Goal: Information Seeking & Learning: Understand process/instructions

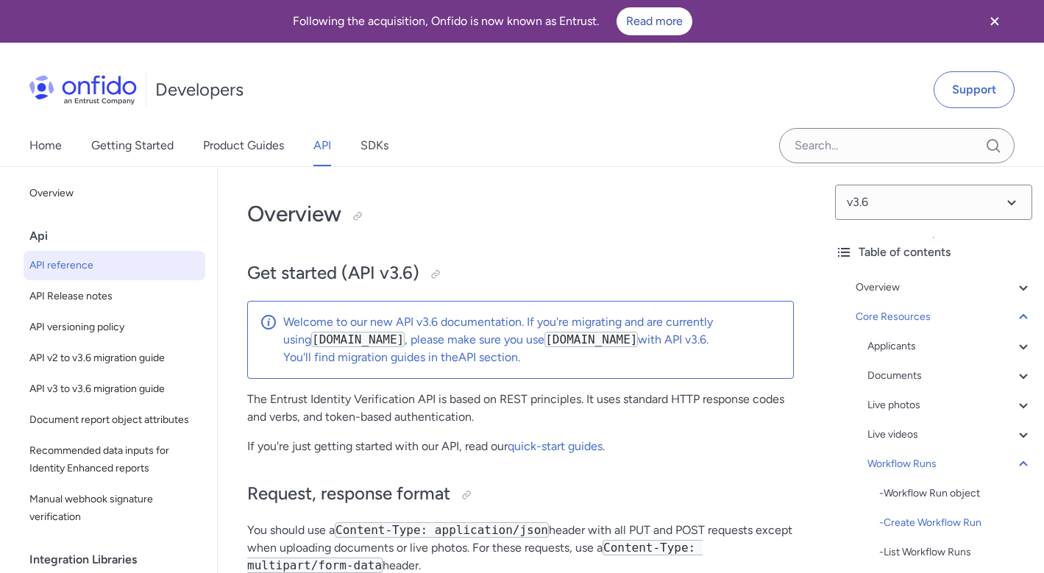
select select "bash"
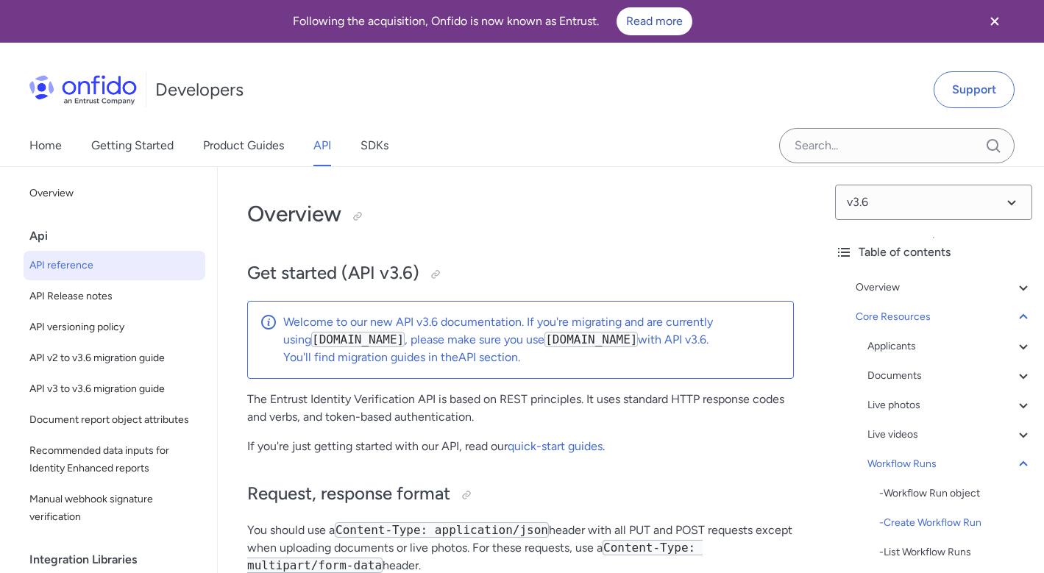
select select "bash"
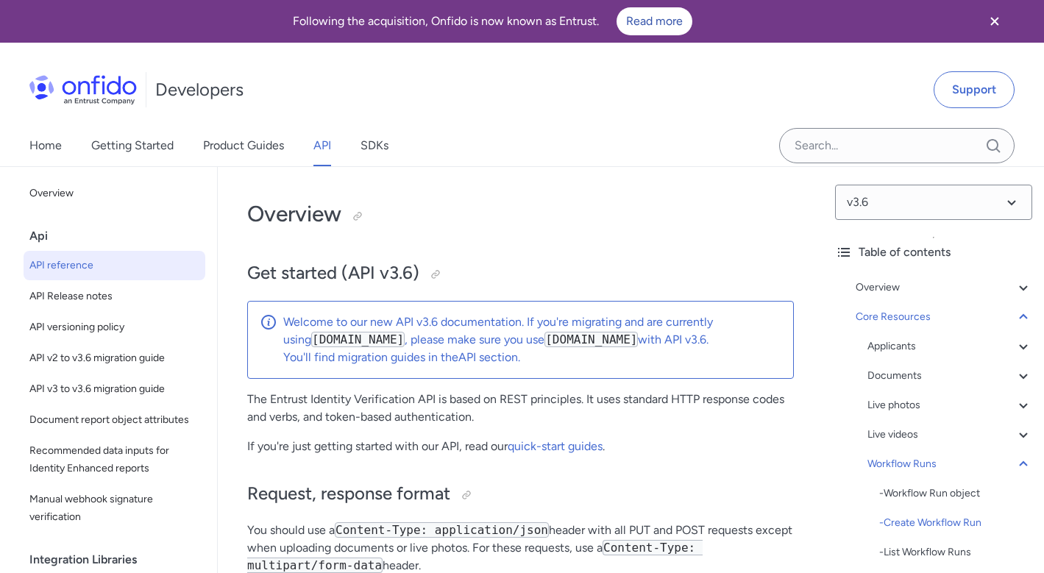
select select "bash"
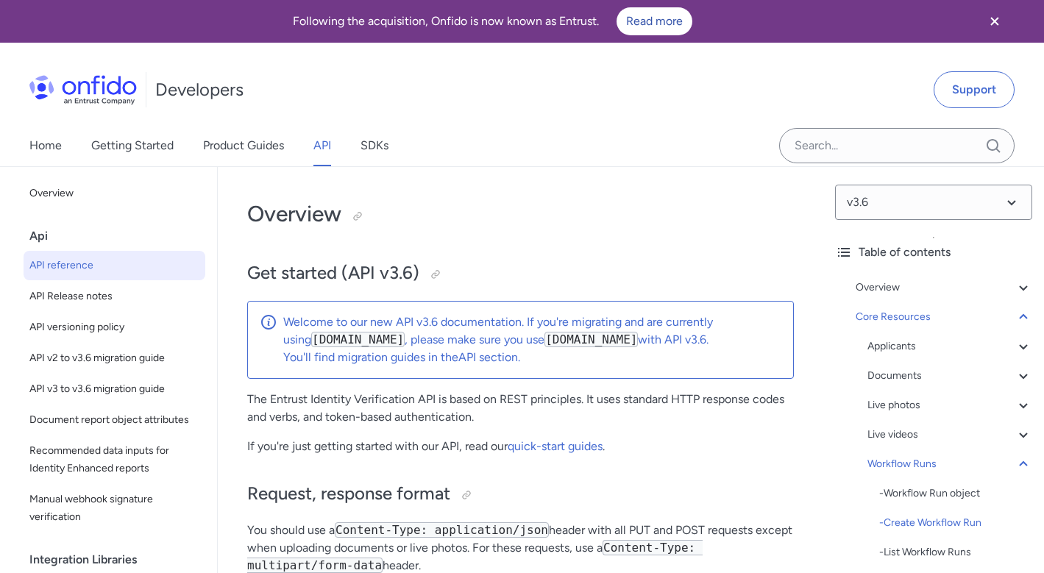
select select "bash"
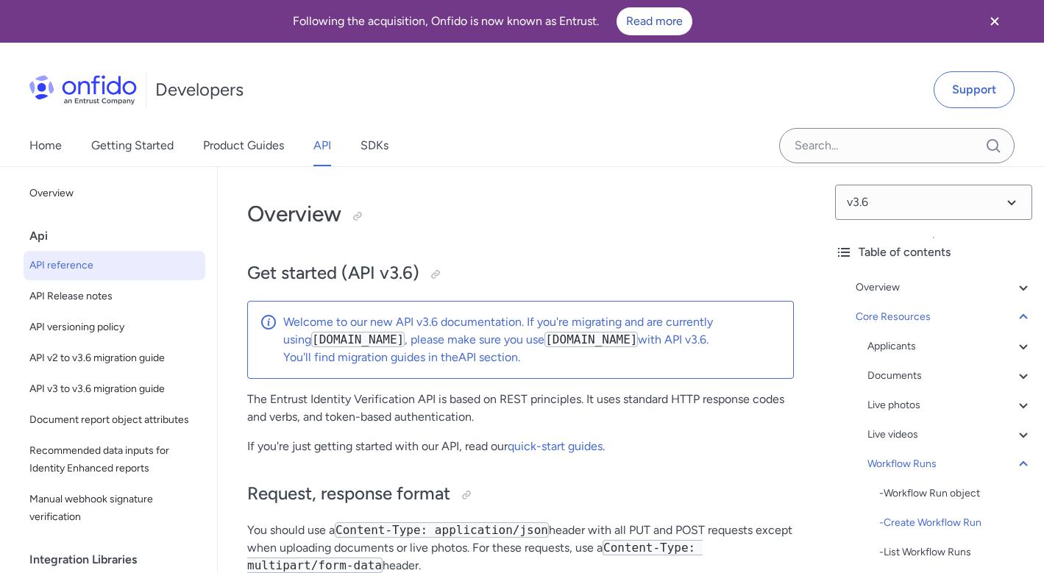
select select "bash"
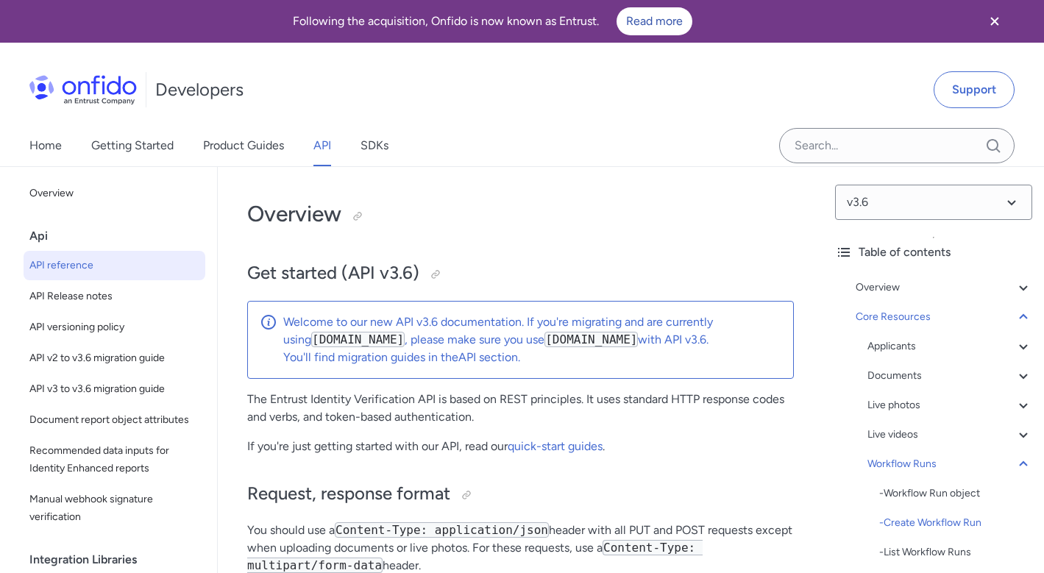
select select "bash"
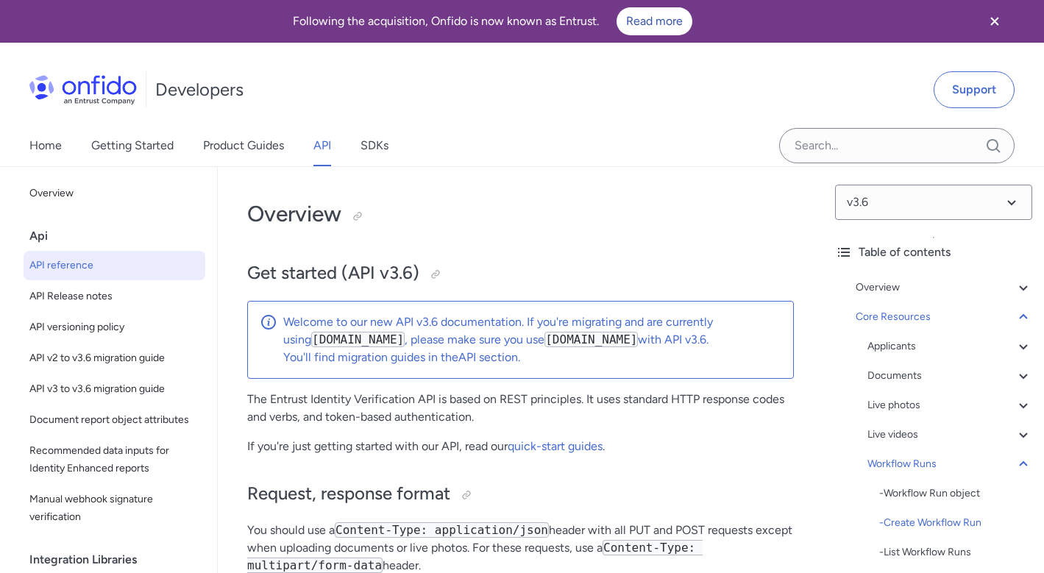
select select "bash"
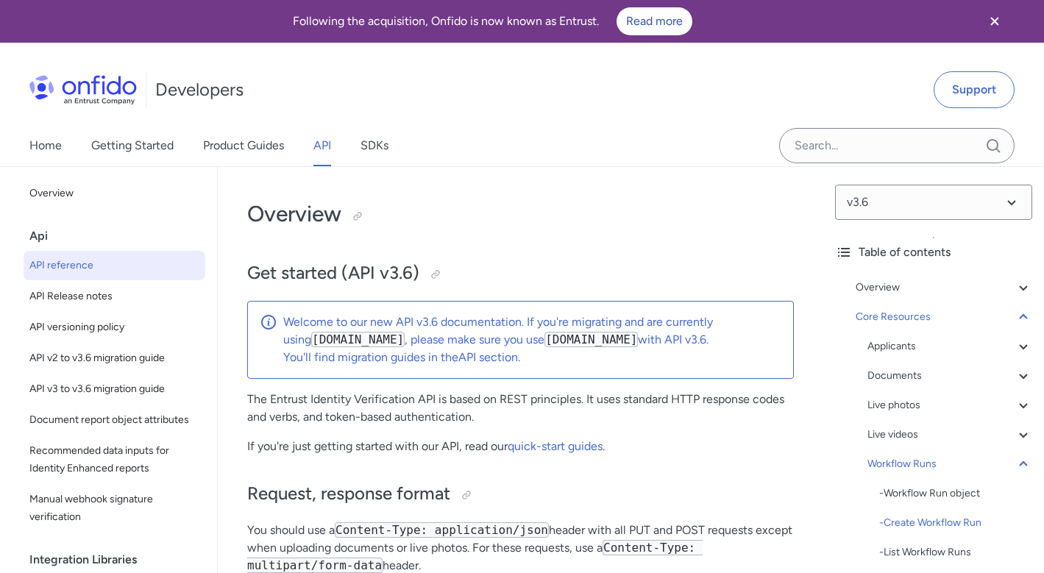
select select "bash"
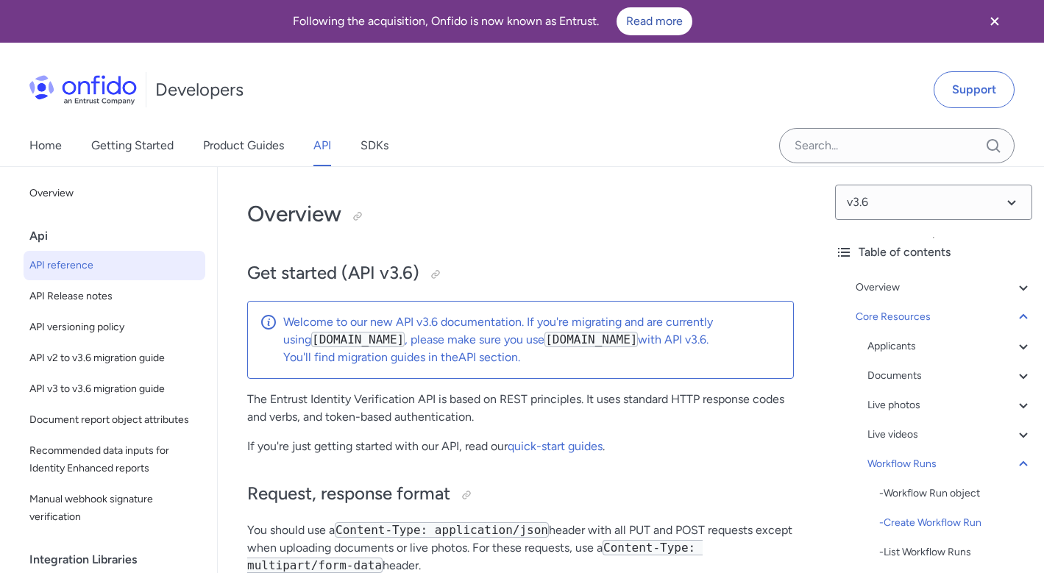
select select "bash"
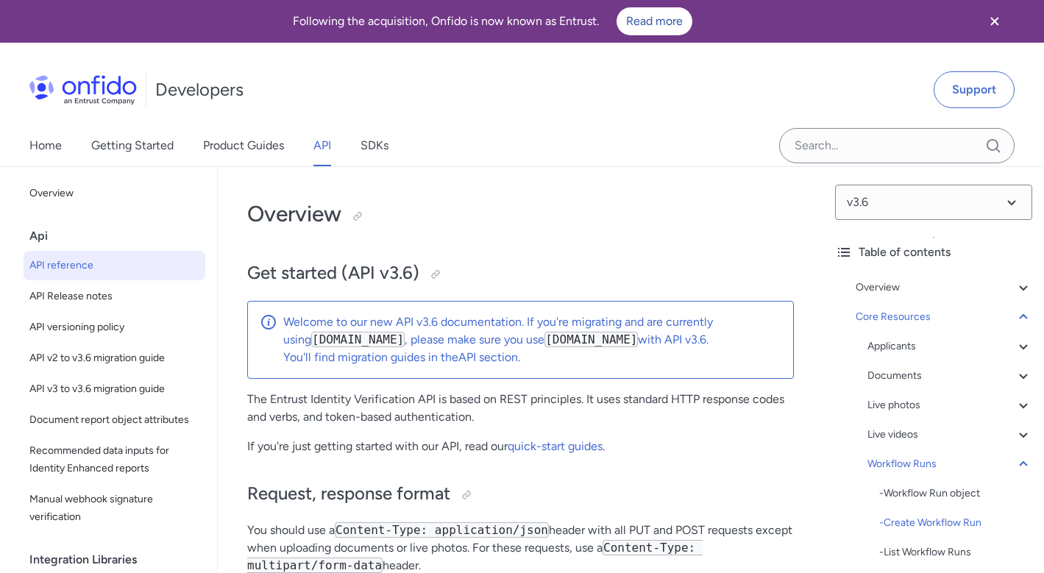
select select "bash"
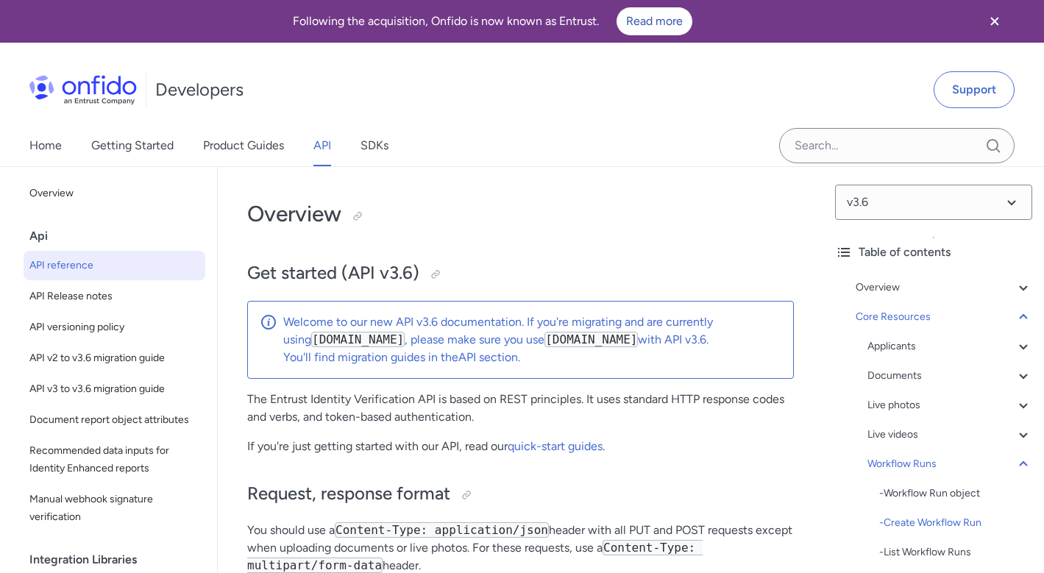
select select "bash"
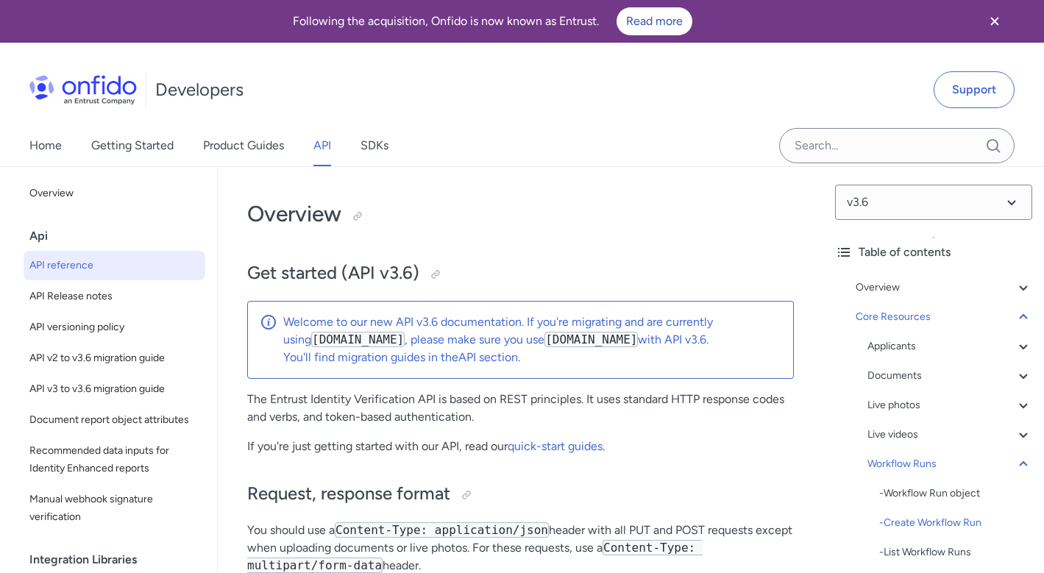
select select "bash"
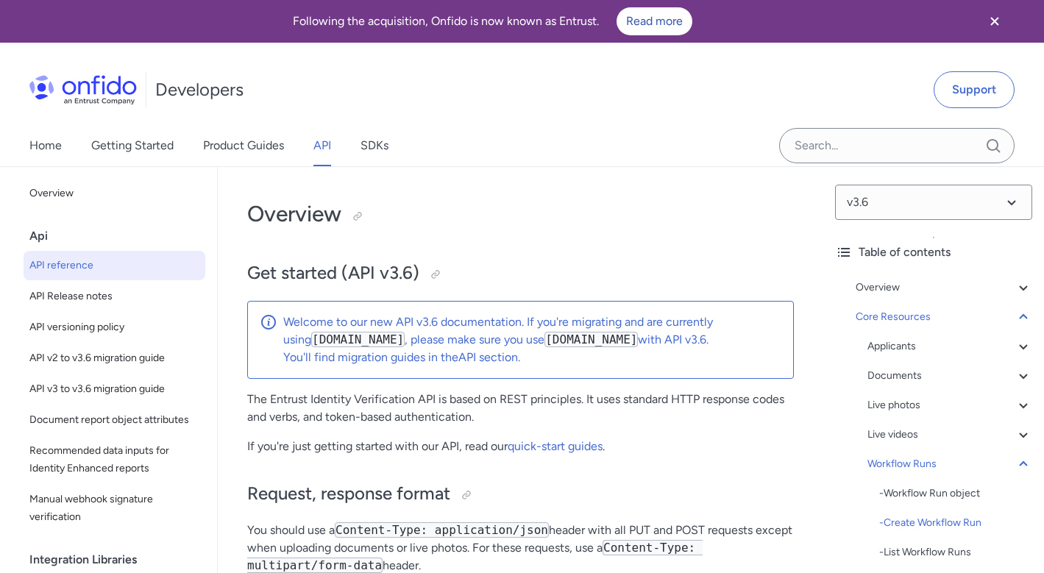
select select "bash"
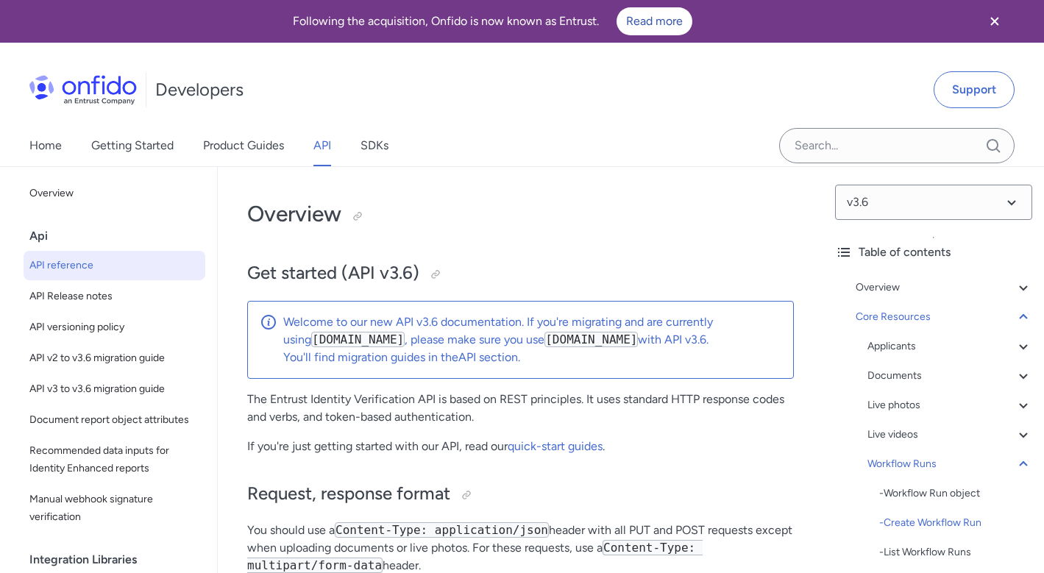
select select "bash"
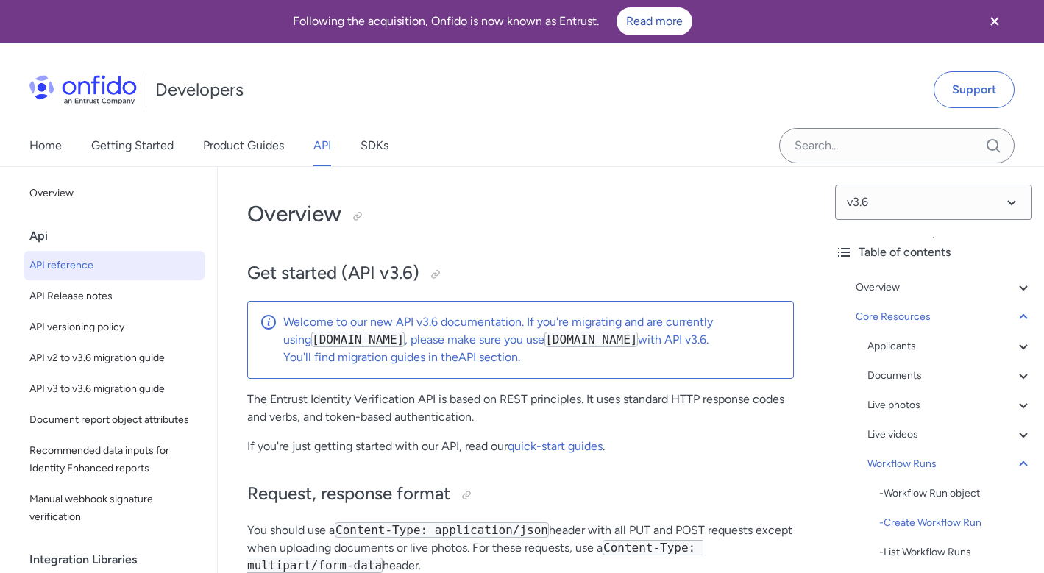
select select "bash"
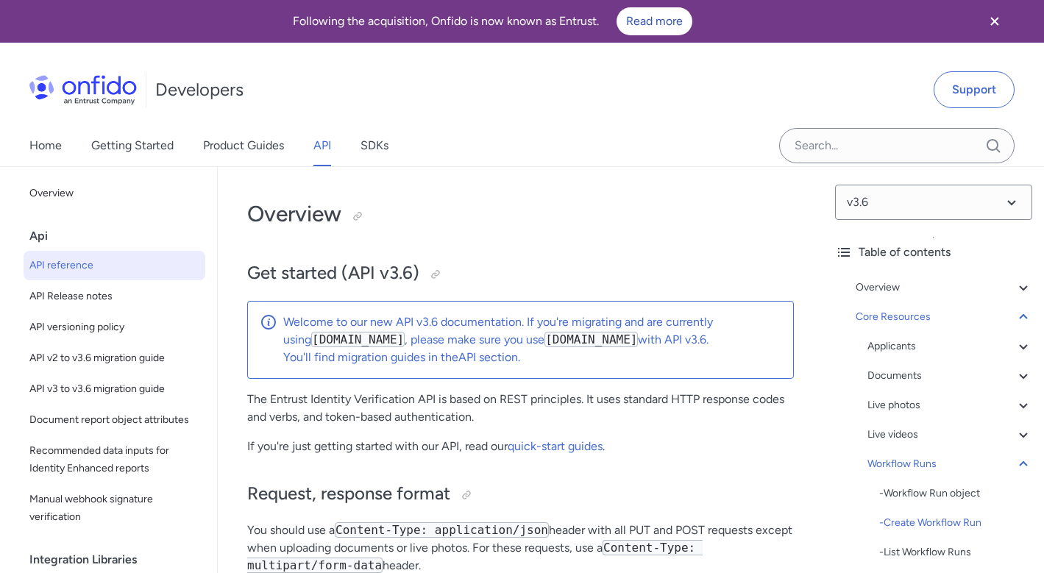
select select "bash"
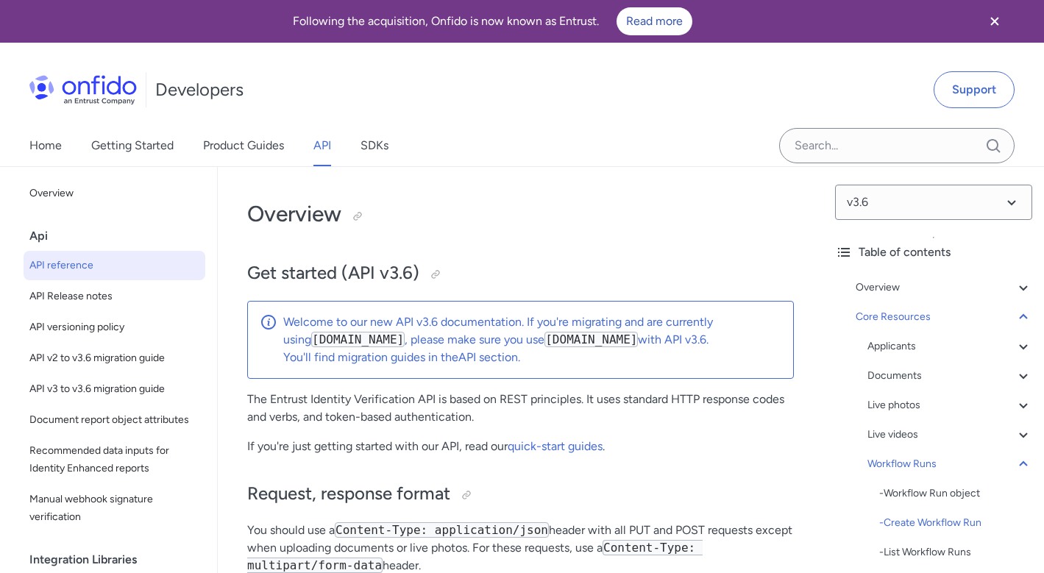
scroll to position [43289, 0]
